Goal: Task Accomplishment & Management: Use online tool/utility

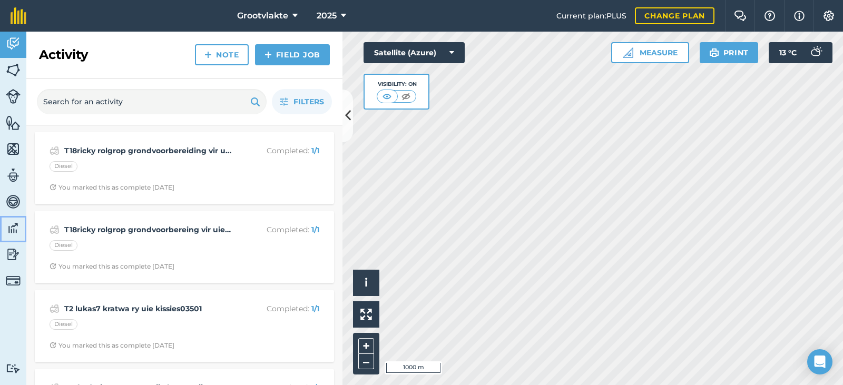
click at [12, 228] on img at bounding box center [13, 228] width 15 height 16
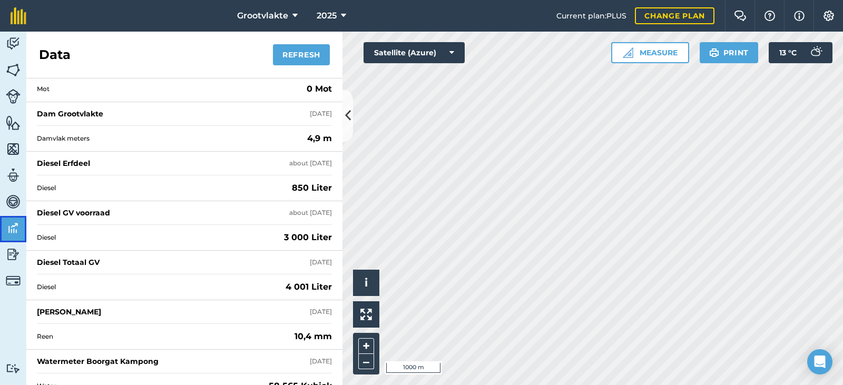
scroll to position [1001, 0]
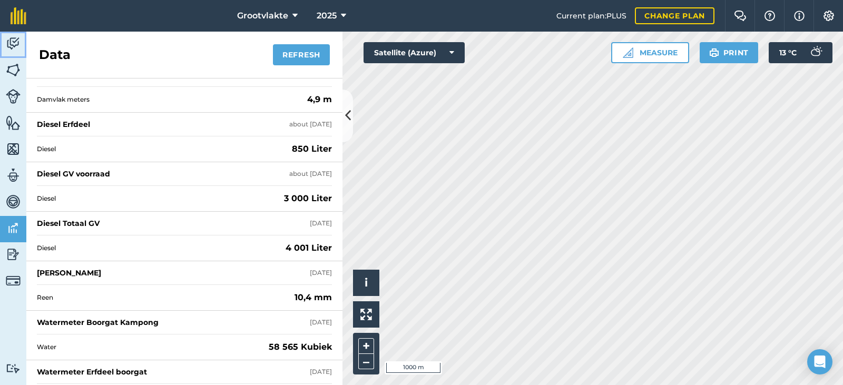
click at [13, 43] on img at bounding box center [13, 44] width 15 height 16
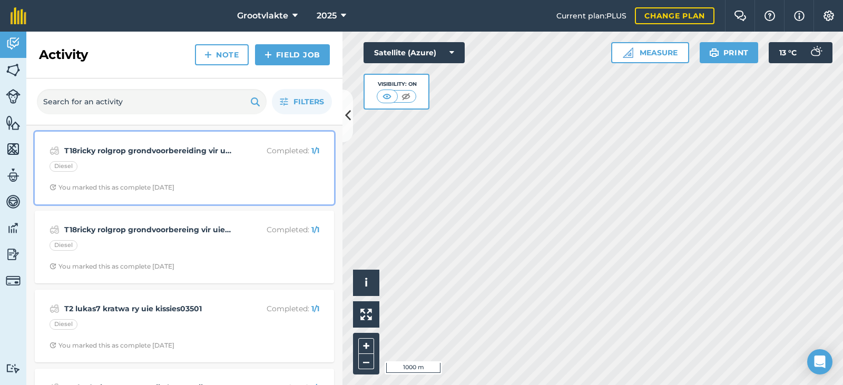
click at [135, 157] on div "T18ricky rolgrop grondvoorbereiding vir uie8144.2 Completed : 1 / 1 Diesel You …" at bounding box center [184, 168] width 287 height 60
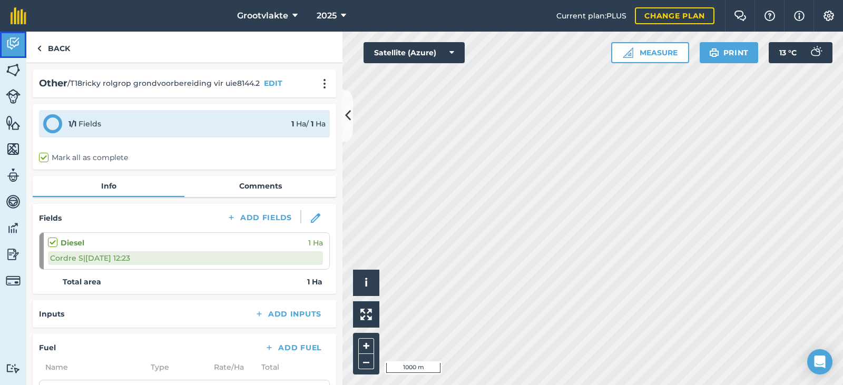
click at [25, 51] on link "Activity" at bounding box center [13, 45] width 26 height 26
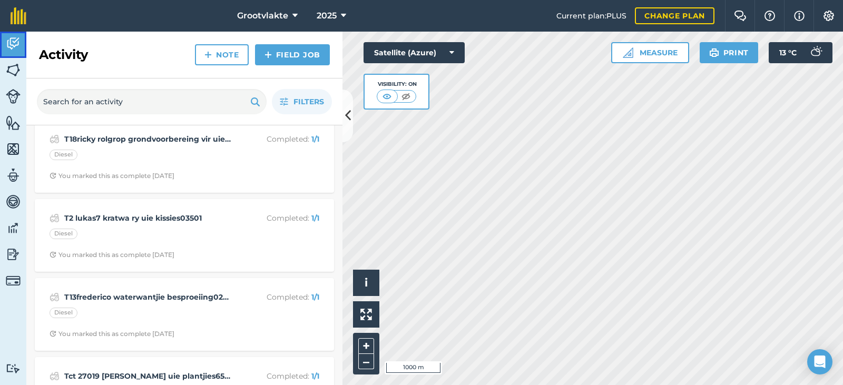
scroll to position [263, 0]
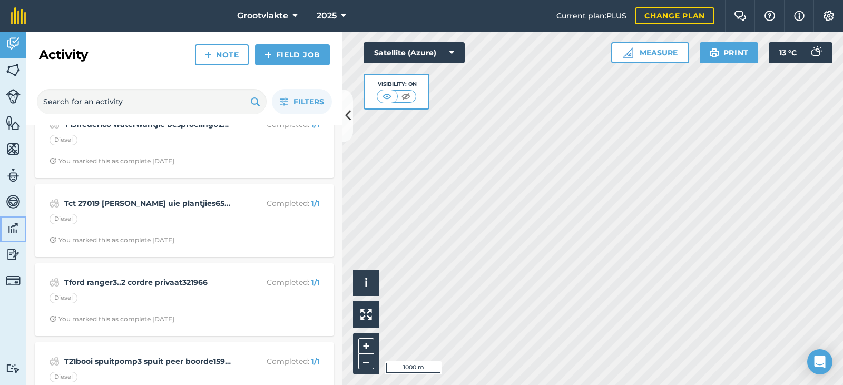
click at [10, 226] on img at bounding box center [13, 228] width 15 height 16
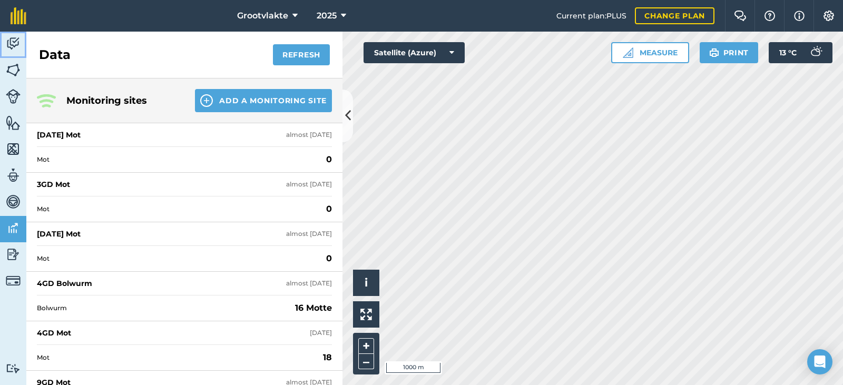
click at [11, 40] on img at bounding box center [13, 44] width 15 height 16
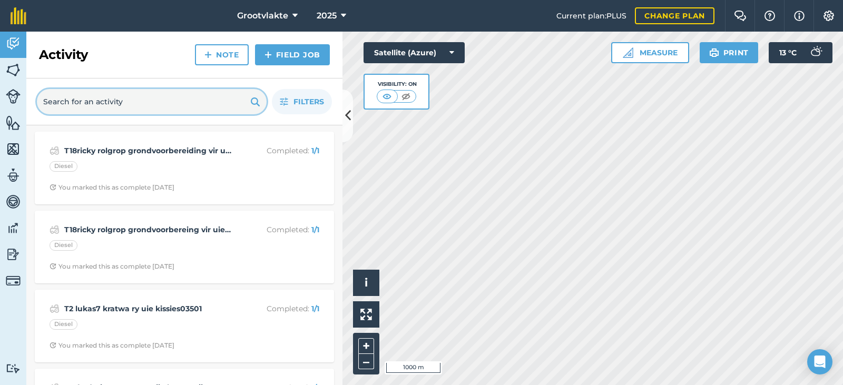
click at [114, 102] on input "text" at bounding box center [152, 101] width 230 height 25
click at [271, 55] on img at bounding box center [267, 54] width 7 height 13
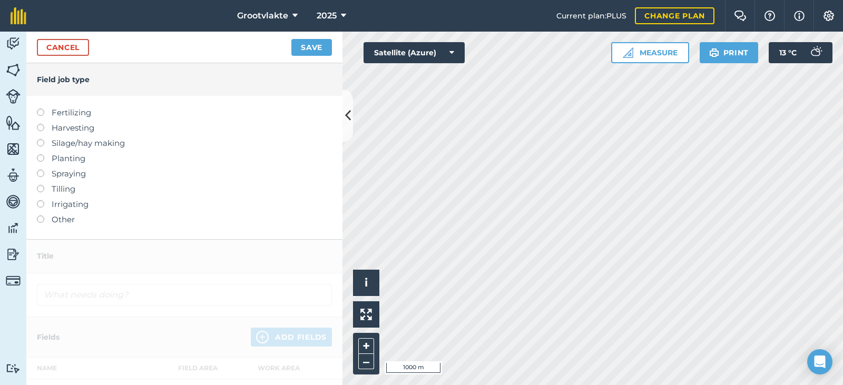
click at [65, 220] on label "Other" at bounding box center [184, 219] width 295 height 13
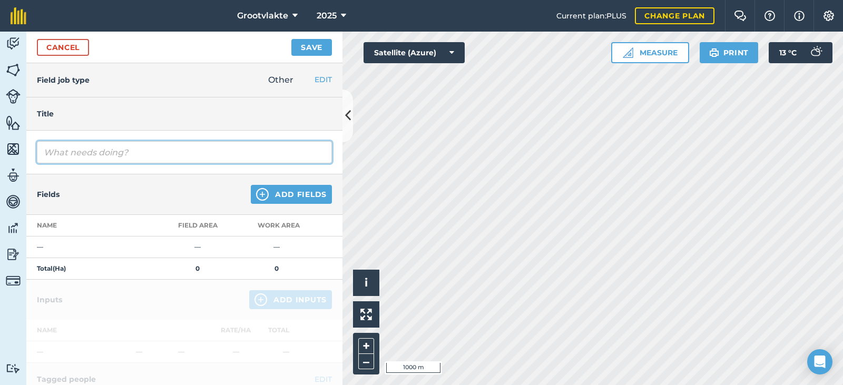
click at [88, 155] on input "text" at bounding box center [184, 152] width 295 height 22
